Goal: Information Seeking & Learning: Check status

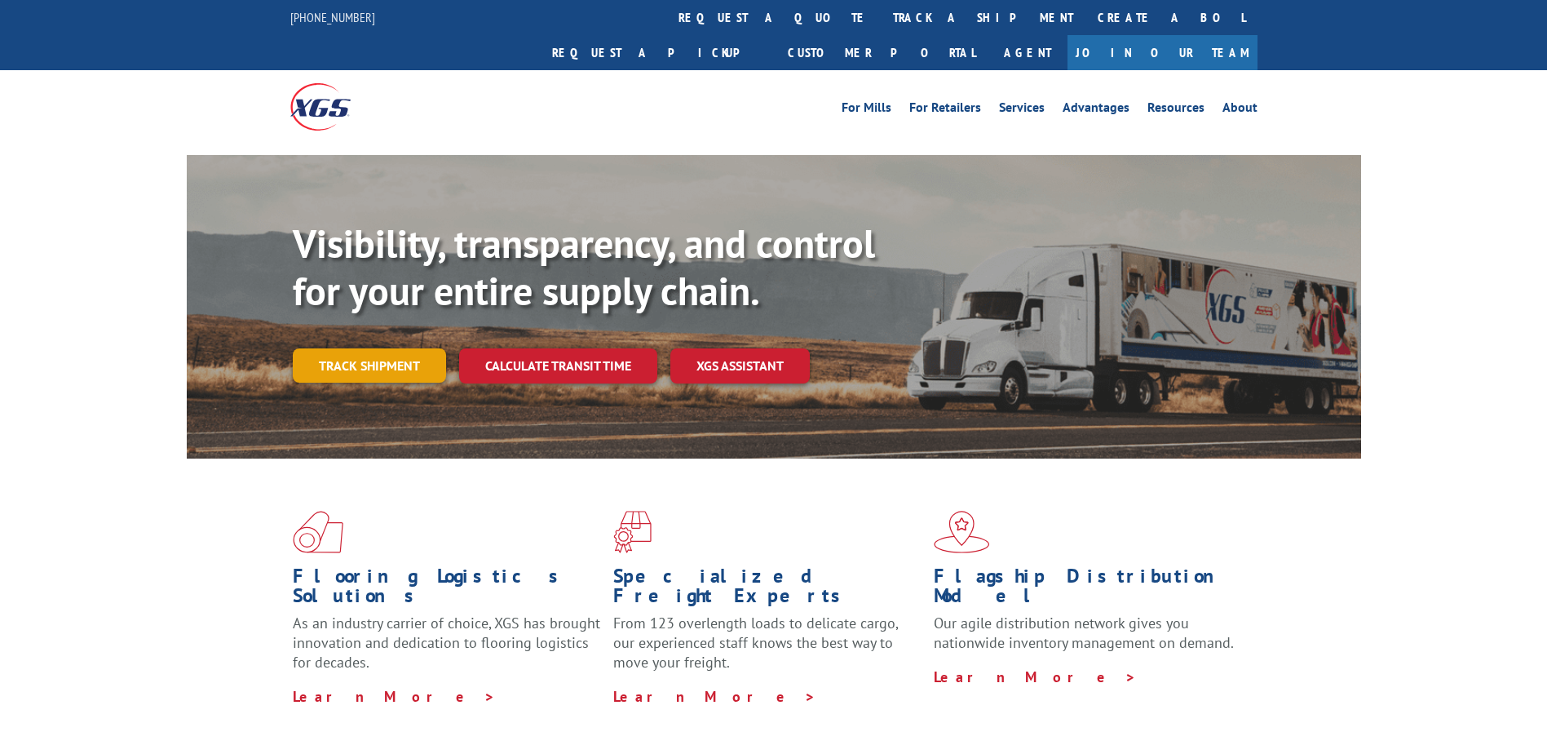
click at [363, 348] on link "Track shipment" at bounding box center [369, 365] width 153 height 34
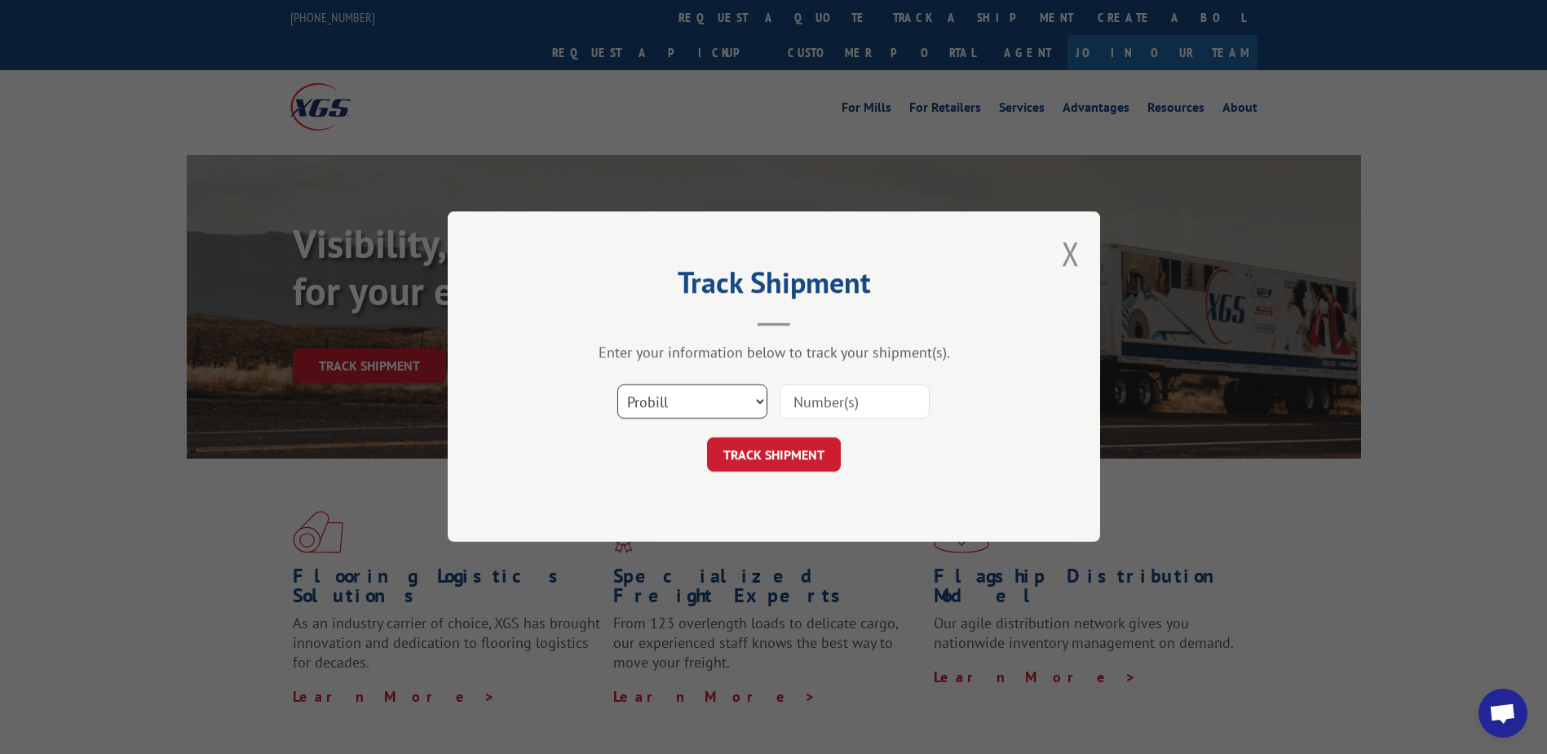
click at [664, 405] on select "Select category... Probill BOL PO" at bounding box center [692, 402] width 150 height 34
select select "bol"
click at [617, 385] on select "Select category... Probill BOL PO" at bounding box center [692, 402] width 150 height 34
click at [821, 406] on input at bounding box center [855, 402] width 150 height 34
type input "357614"
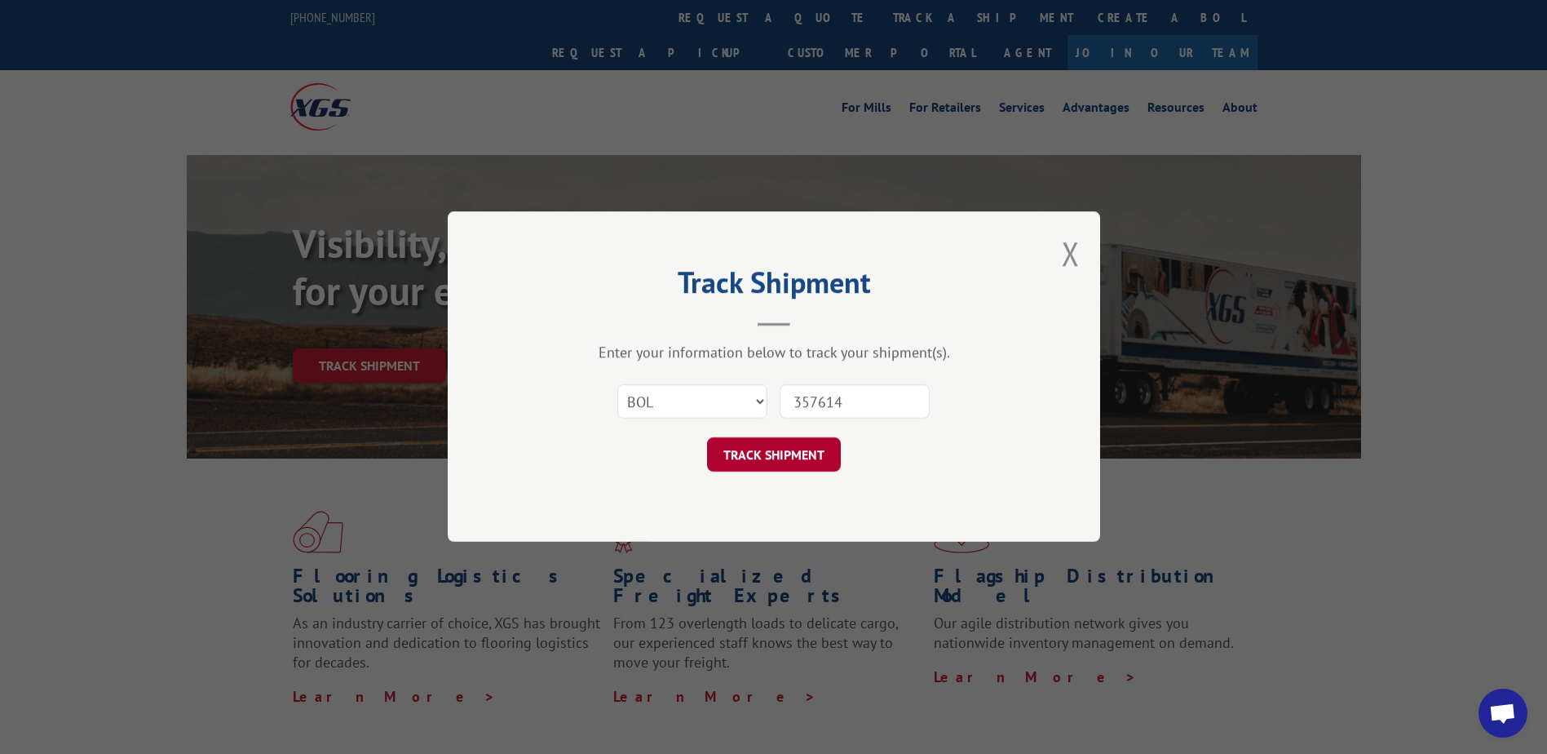
click at [785, 449] on button "TRACK SHIPMENT" at bounding box center [774, 455] width 134 height 34
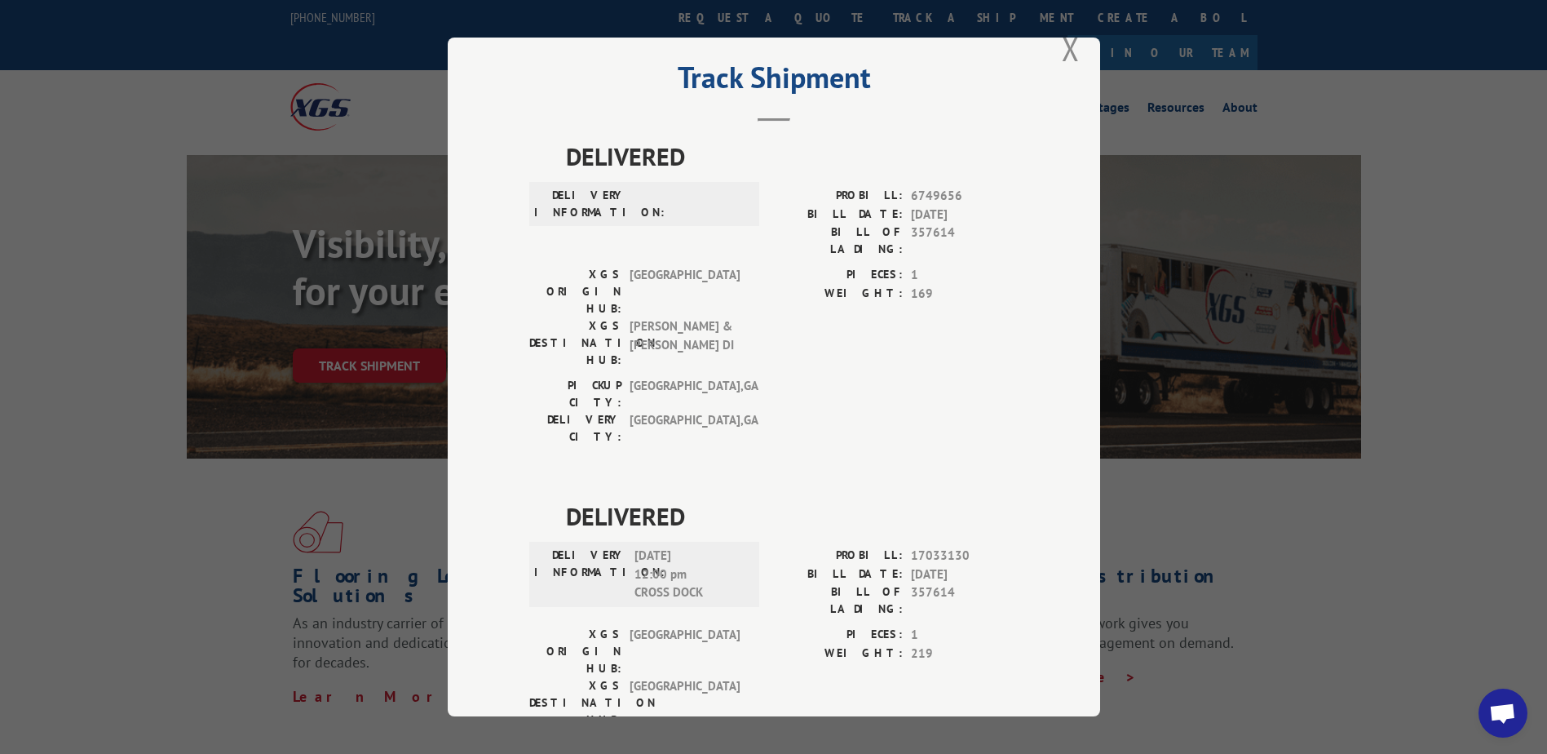
scroll to position [54, 0]
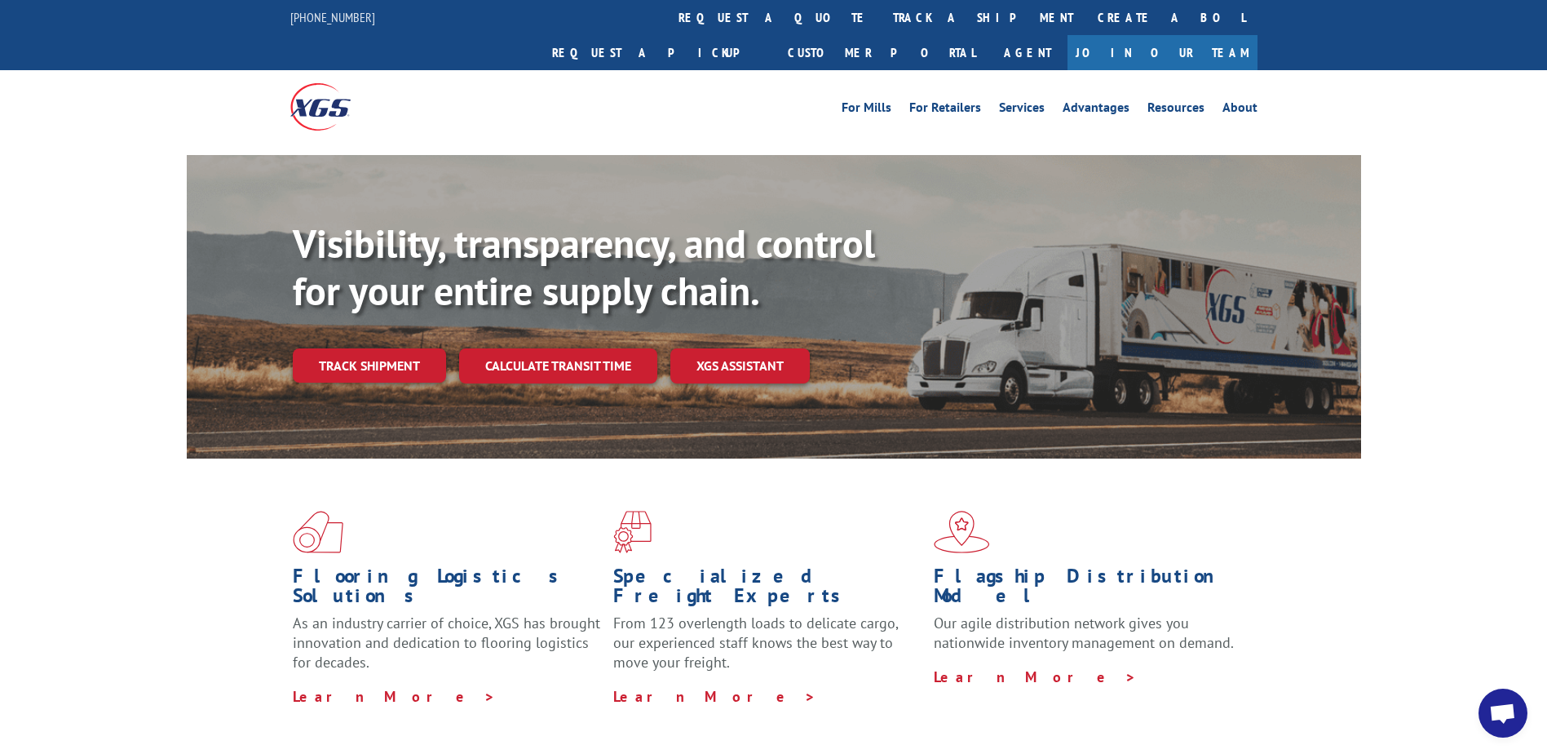
click at [384, 348] on link "Track shipment" at bounding box center [369, 365] width 153 height 34
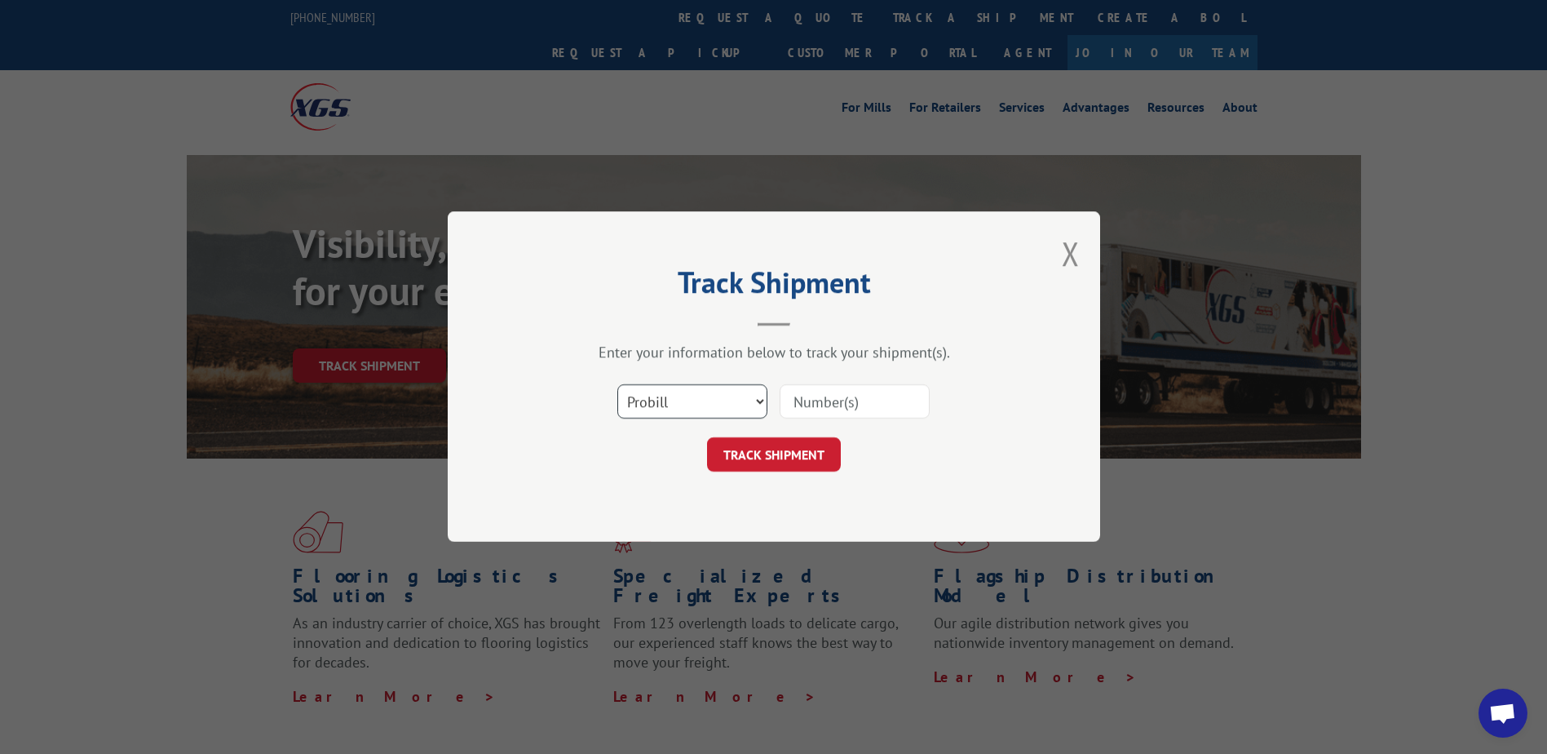
drag, startPoint x: 671, startPoint y: 404, endPoint x: 679, endPoint y: 409, distance: 9.5
click at [679, 409] on select "Select category... Probill BOL PO" at bounding box center [692, 402] width 150 height 34
select select "bol"
click at [617, 385] on select "Select category... Probill BOL PO" at bounding box center [692, 402] width 150 height 34
click at [816, 402] on input at bounding box center [855, 402] width 150 height 34
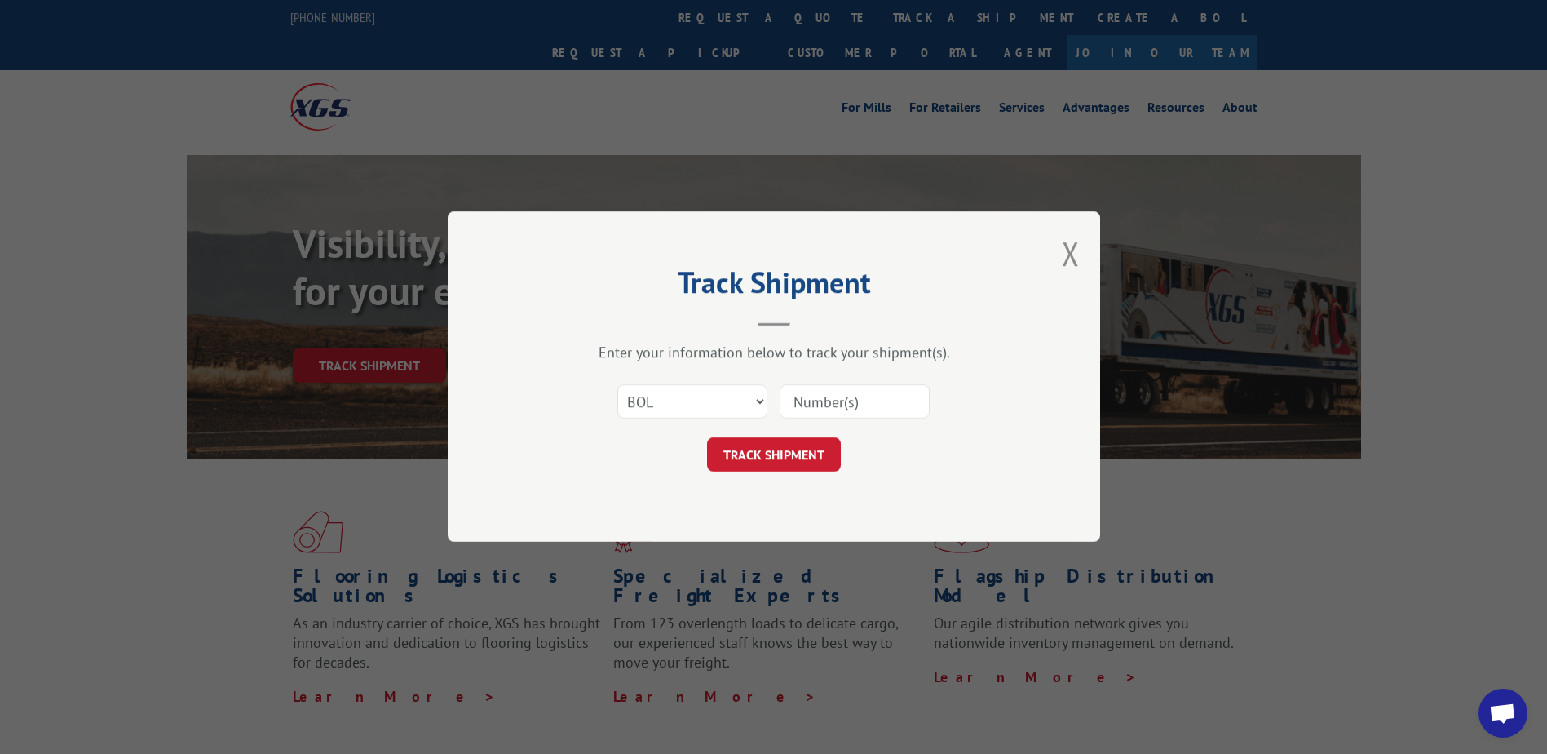
click at [794, 394] on input at bounding box center [855, 402] width 150 height 34
type input "357614"
click at [792, 454] on button "TRACK SHIPMENT" at bounding box center [774, 455] width 134 height 34
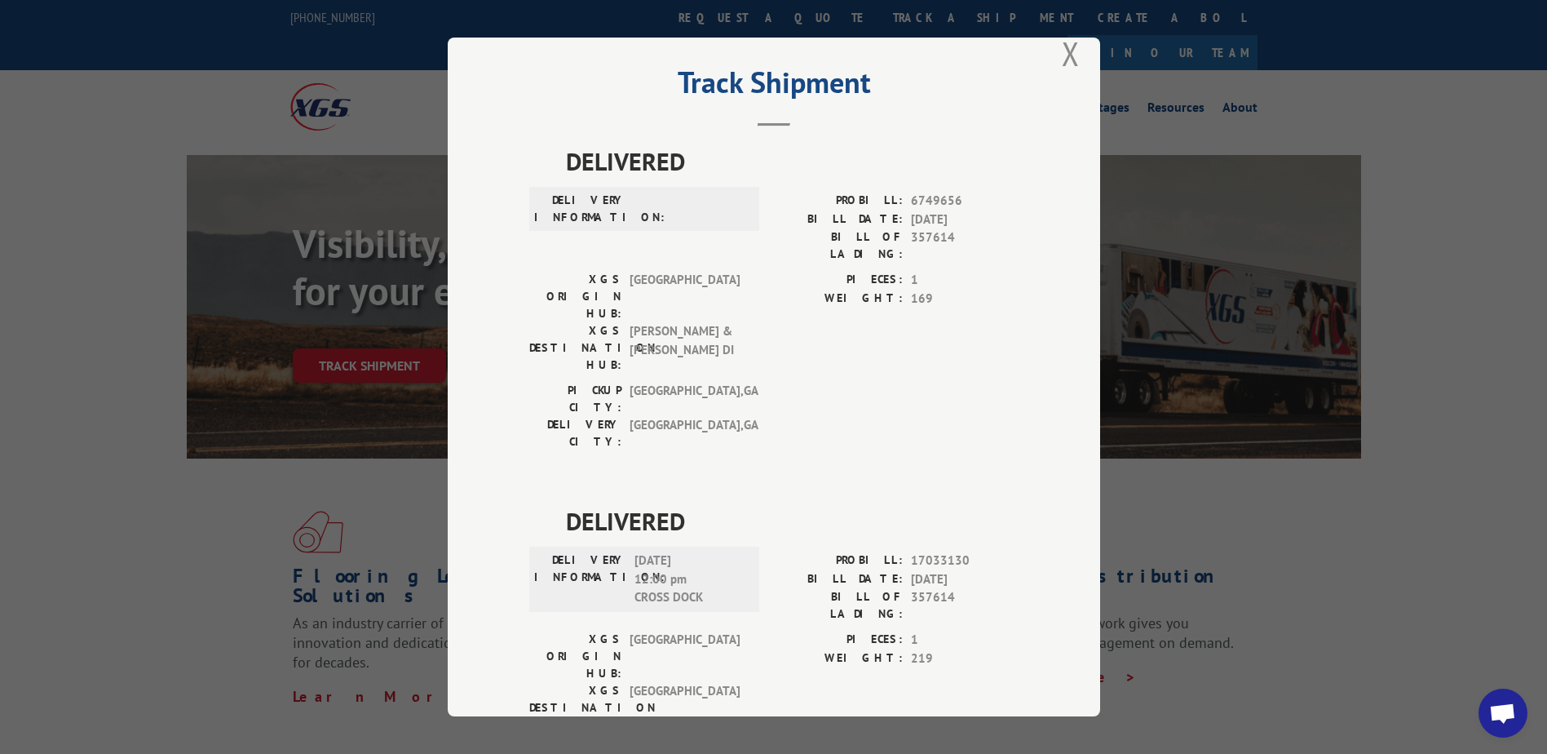
scroll to position [54, 0]
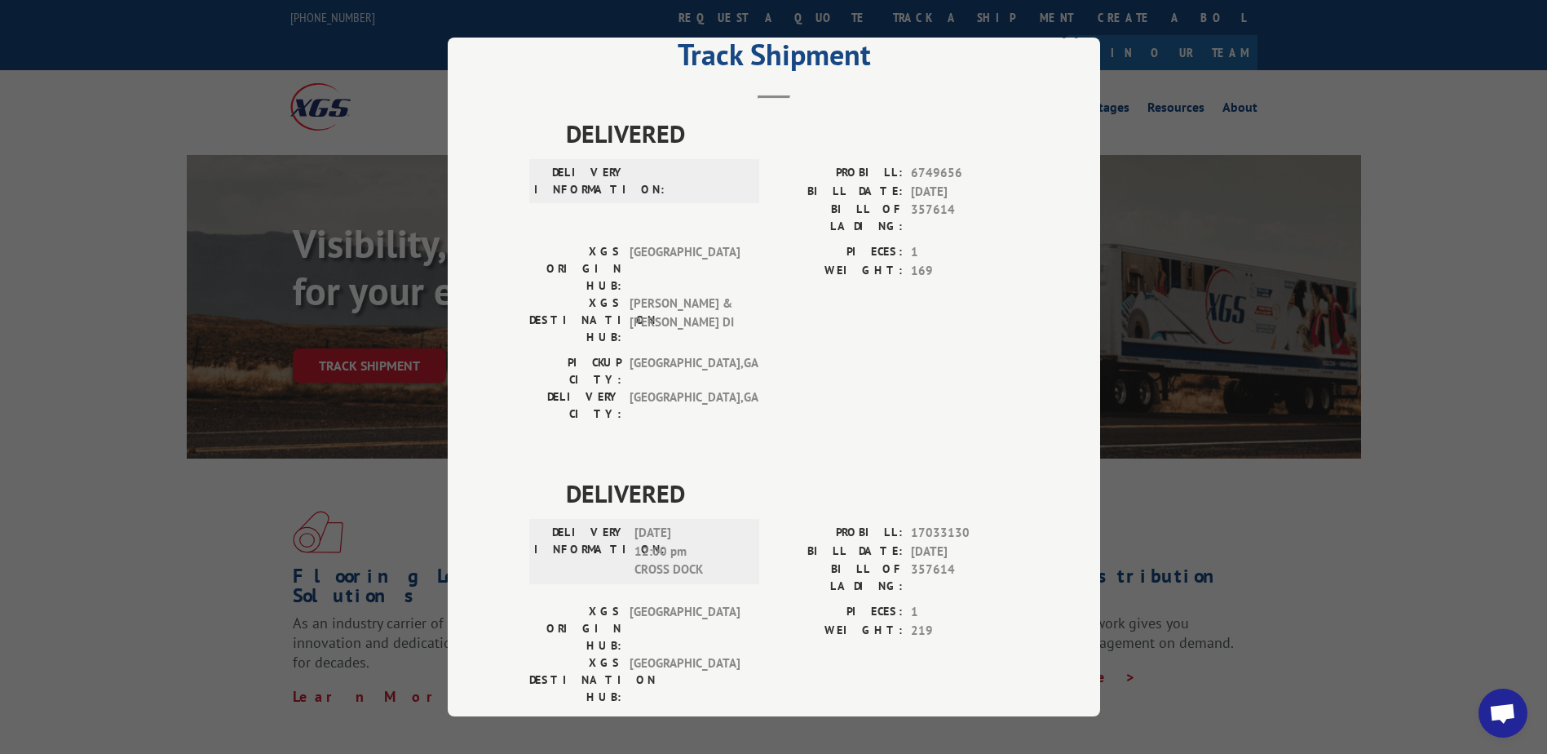
click at [721, 524] on span "[DATE] 12:00 pm CROSS DOCK" at bounding box center [690, 551] width 110 height 55
click at [831, 714] on div "[GEOGRAPHIC_DATA]: [GEOGRAPHIC_DATA] , [GEOGRAPHIC_DATA]: [GEOGRAPHIC_DATA] , […" at bounding box center [773, 752] width 489 height 77
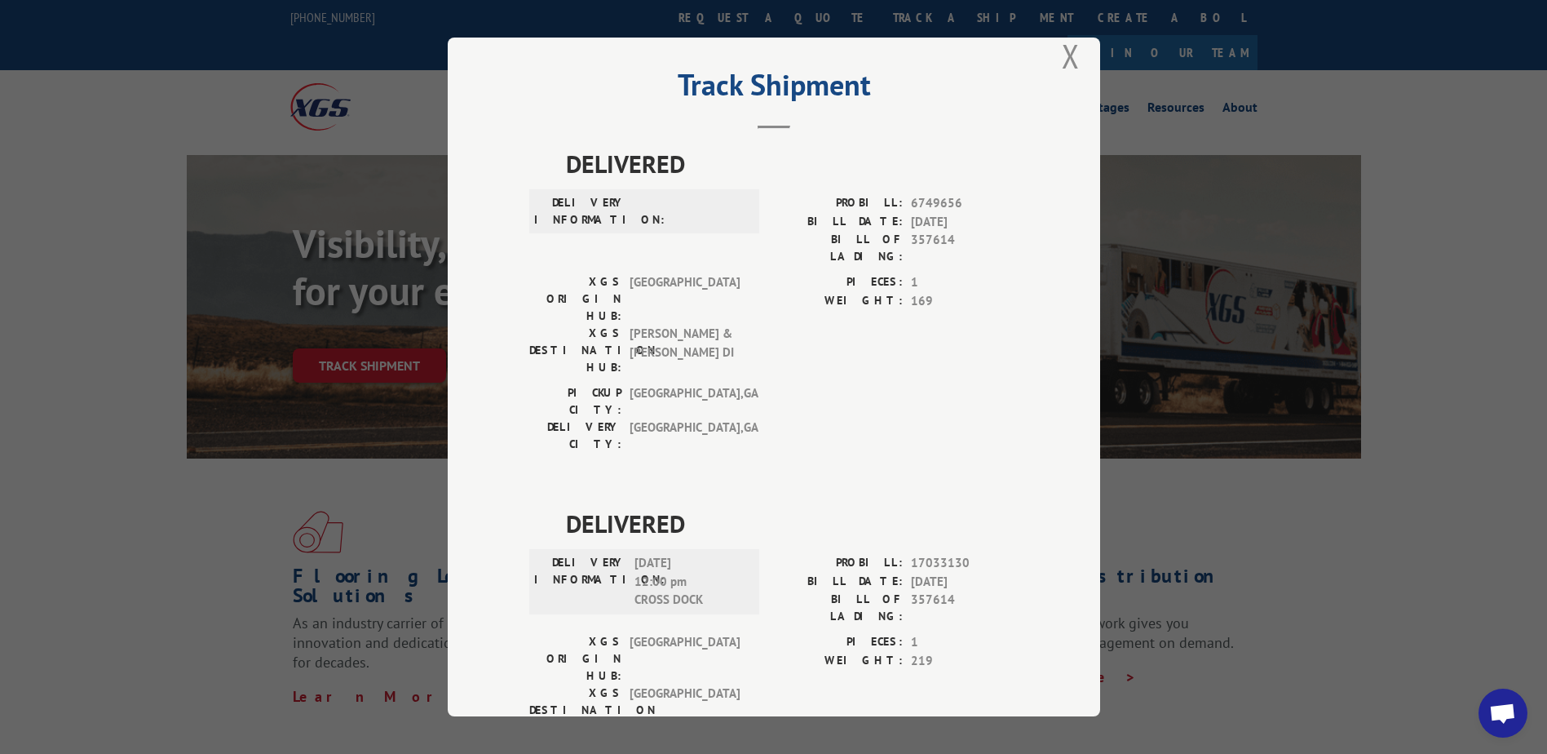
scroll to position [0, 0]
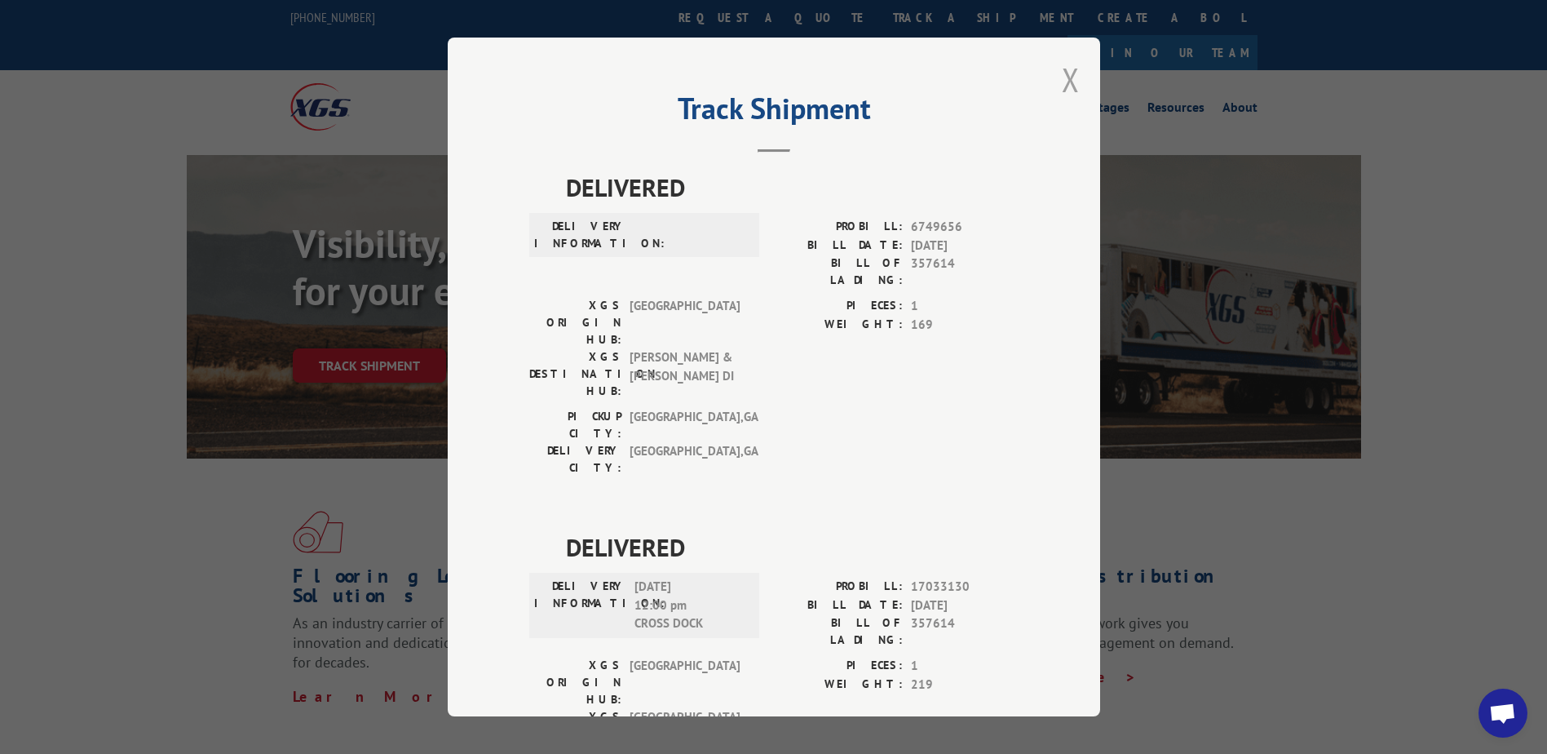
click at [1066, 82] on button "Close modal" at bounding box center [1071, 79] width 18 height 43
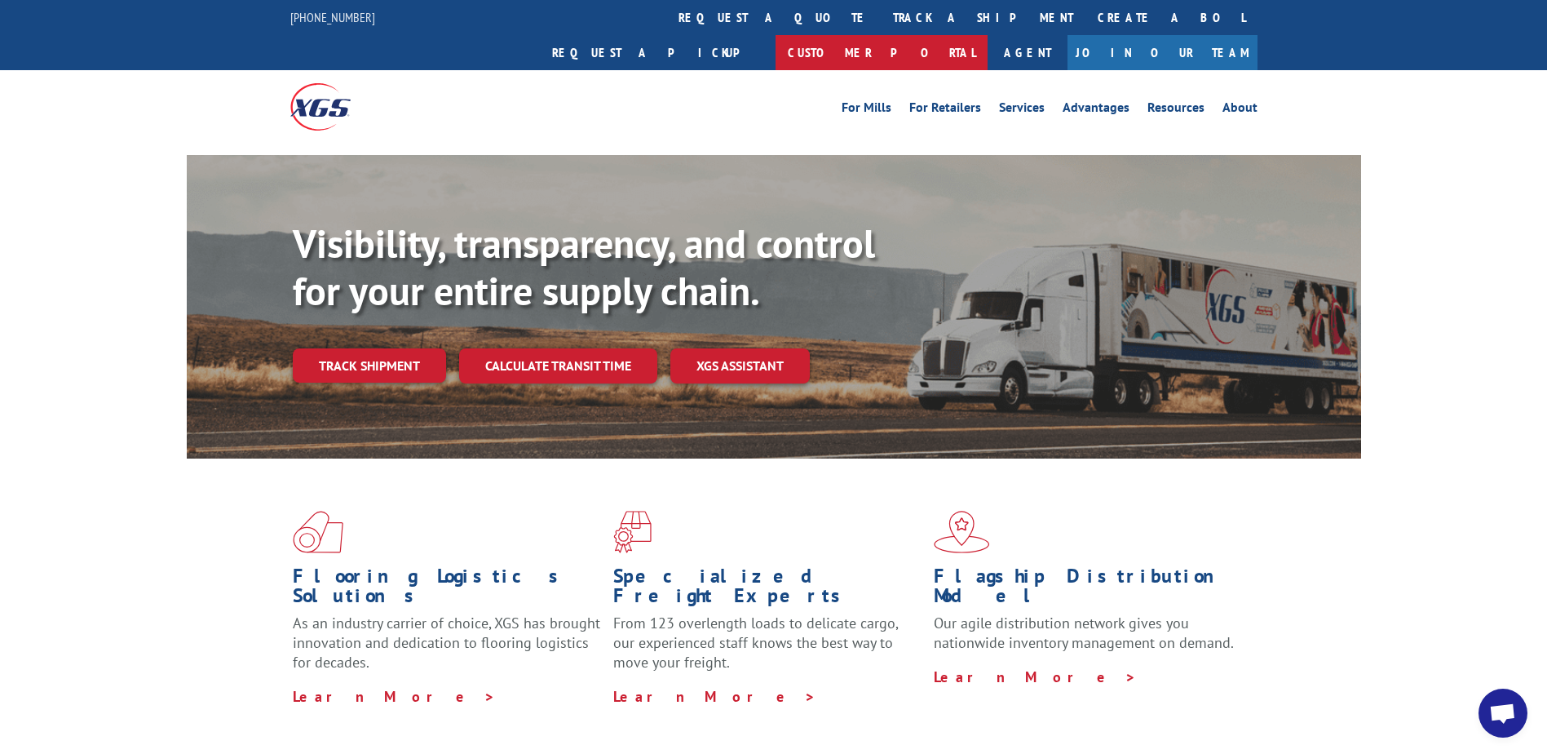
click at [988, 35] on link "Customer Portal" at bounding box center [882, 52] width 212 height 35
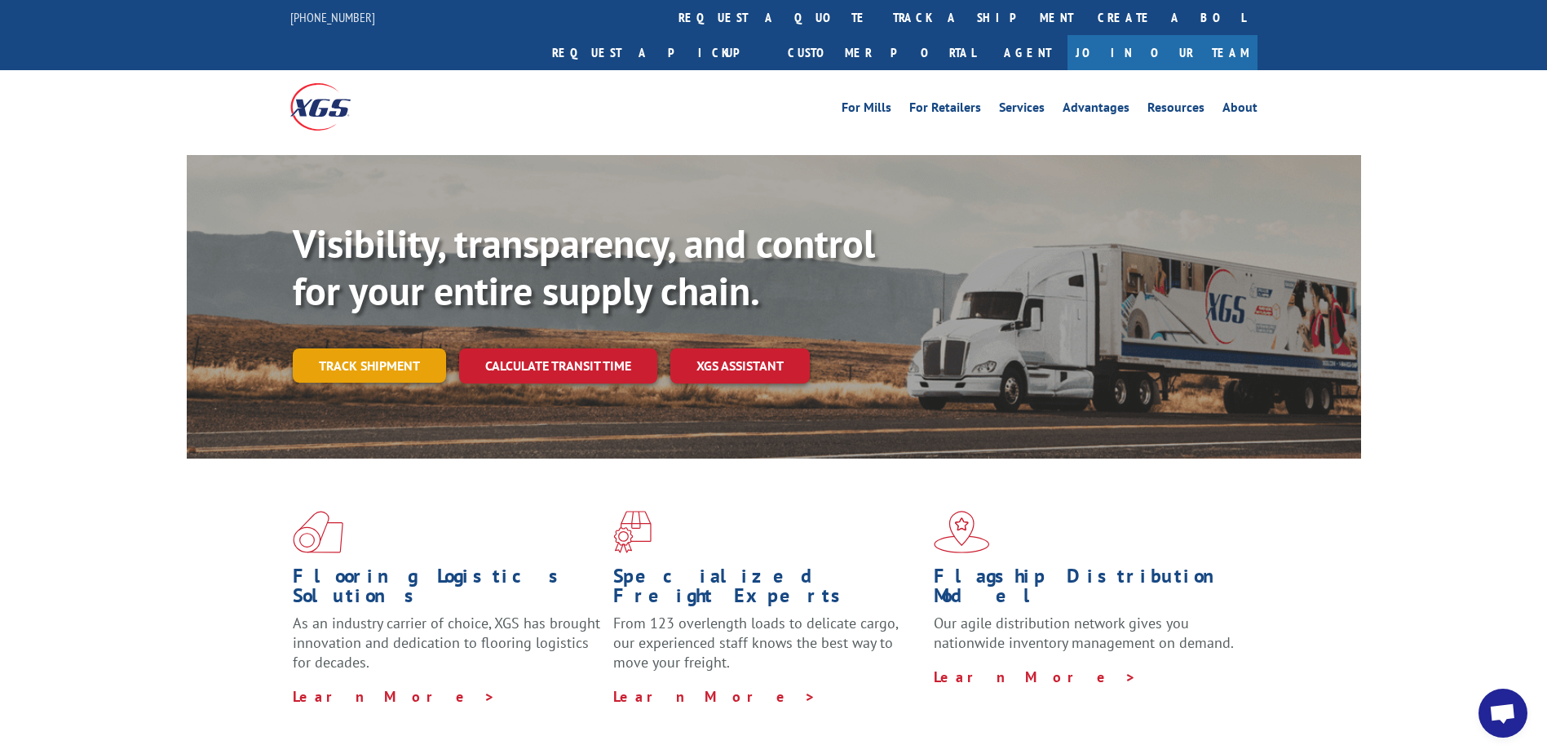
click at [406, 348] on link "Track shipment" at bounding box center [369, 365] width 153 height 34
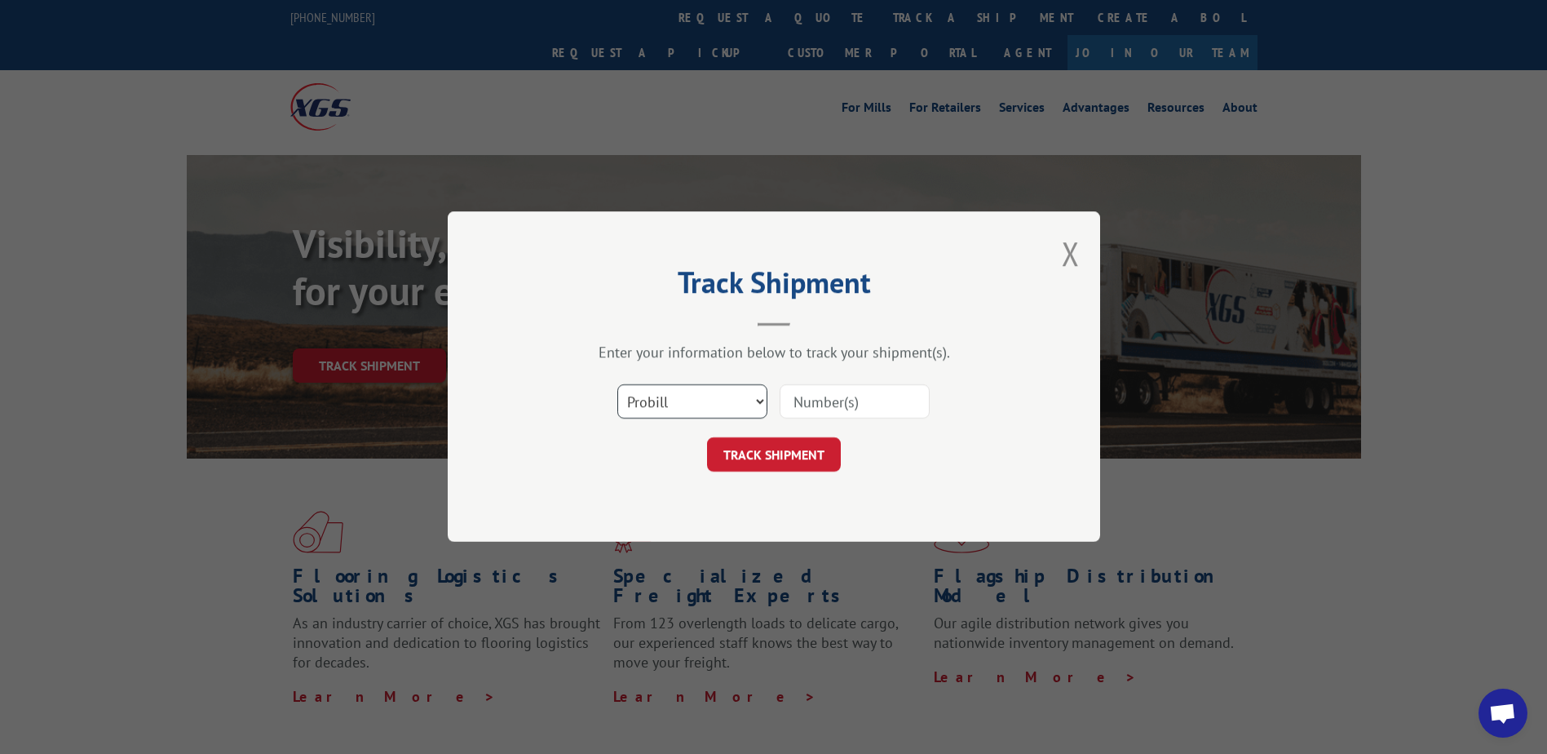
click at [689, 401] on select "Select category... Probill BOL PO" at bounding box center [692, 402] width 150 height 34
select select "bol"
click at [617, 385] on select "Select category... Probill BOL PO" at bounding box center [692, 402] width 150 height 34
click at [644, 484] on div "Track Shipment Enter your information below to track your shipment(s). Select c…" at bounding box center [774, 376] width 653 height 330
click at [801, 398] on input at bounding box center [855, 402] width 150 height 34
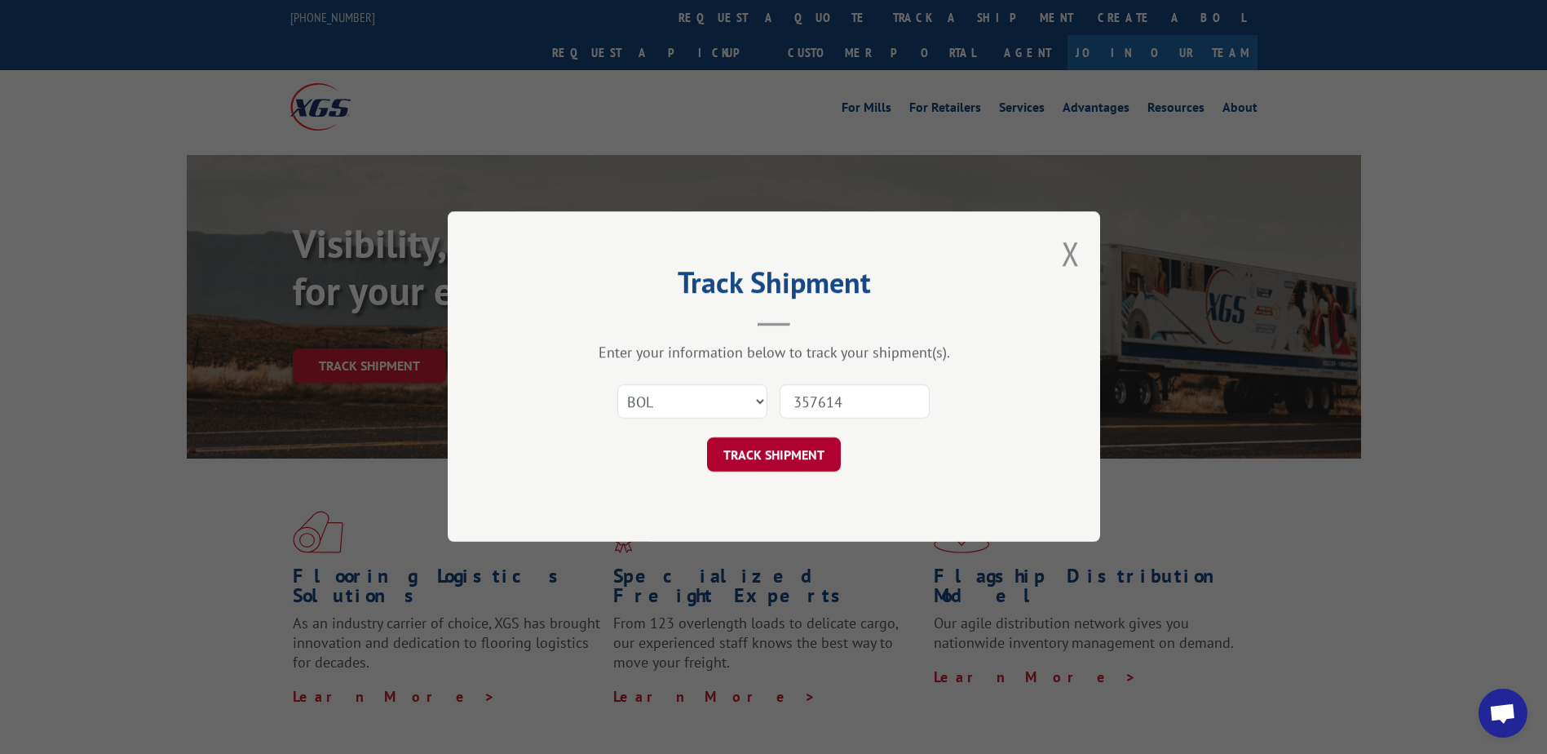
type input "357614"
click at [776, 445] on button "TRACK SHIPMENT" at bounding box center [774, 455] width 134 height 34
